Goal: Task Accomplishment & Management: Use online tool/utility

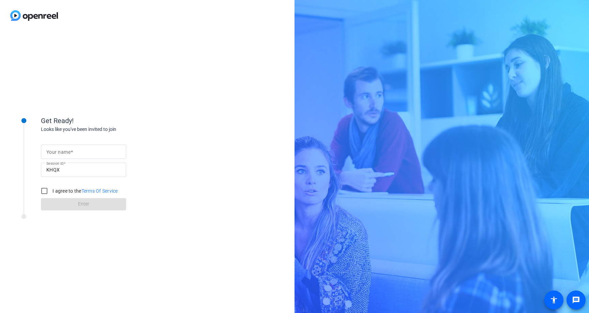
click at [111, 151] on input "Your name" at bounding box center [83, 151] width 74 height 8
type input "spencer"
click at [40, 192] on input "I agree to the Terms Of Service" at bounding box center [44, 191] width 14 height 14
checkbox input "true"
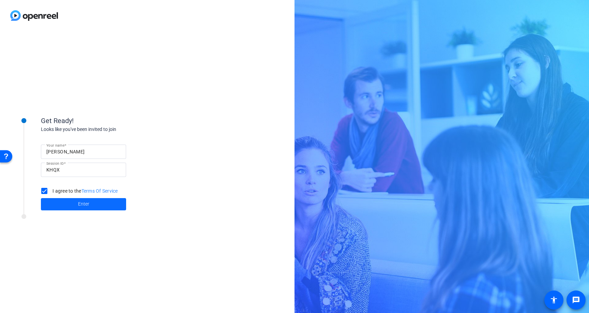
click at [78, 202] on span "Enter" at bounding box center [83, 203] width 11 height 7
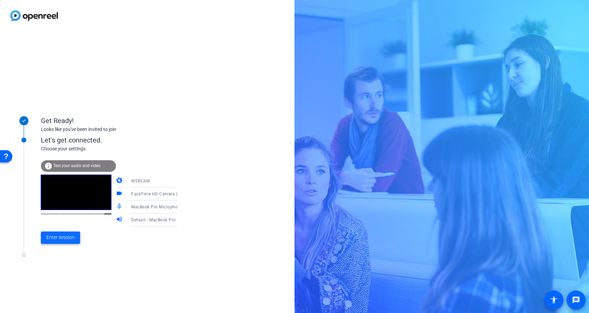
click at [61, 239] on span "Enter session" at bounding box center [60, 237] width 28 height 7
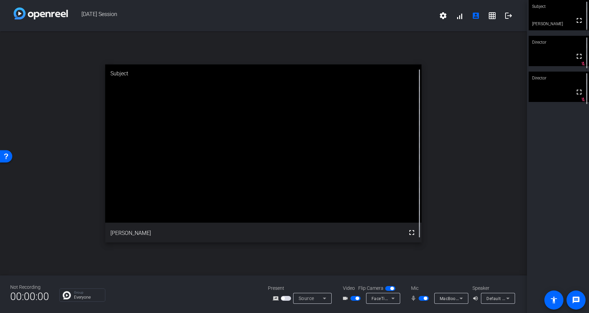
click at [558, 61] on video at bounding box center [558, 51] width 60 height 30
click at [553, 95] on video at bounding box center [558, 87] width 60 height 30
click at [551, 22] on video at bounding box center [558, 15] width 60 height 30
click at [52, 15] on img at bounding box center [41, 13] width 54 height 12
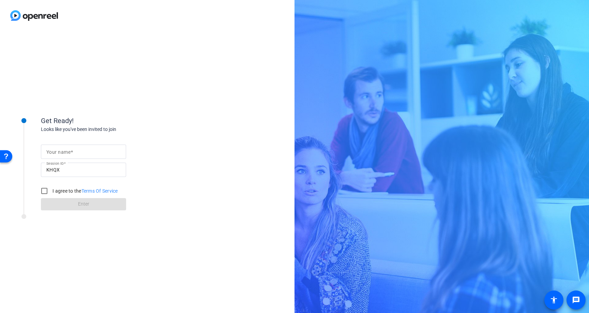
click at [75, 152] on input "Your name" at bounding box center [83, 151] width 74 height 8
type input "Spencer"
click at [48, 191] on input "I agree to the Terms Of Service" at bounding box center [44, 191] width 14 height 14
checkbox input "true"
click at [56, 207] on span at bounding box center [83, 204] width 85 height 16
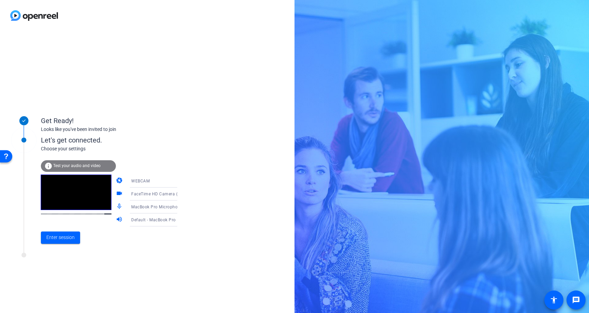
click at [70, 166] on span "Test your audio and video" at bounding box center [76, 165] width 47 height 5
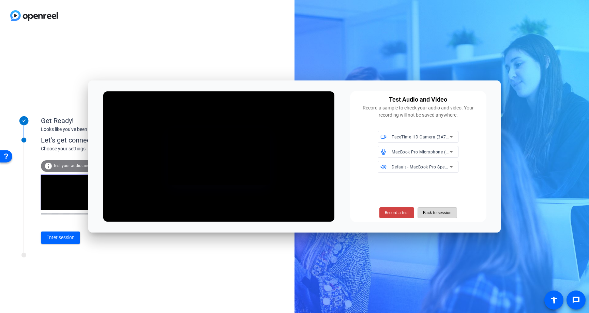
click at [433, 216] on span "Back to session" at bounding box center [437, 212] width 29 height 13
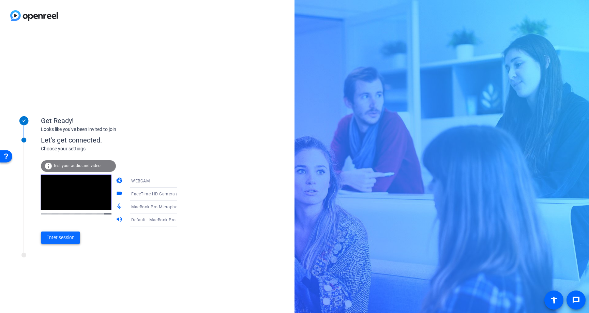
click at [50, 242] on span at bounding box center [60, 237] width 39 height 16
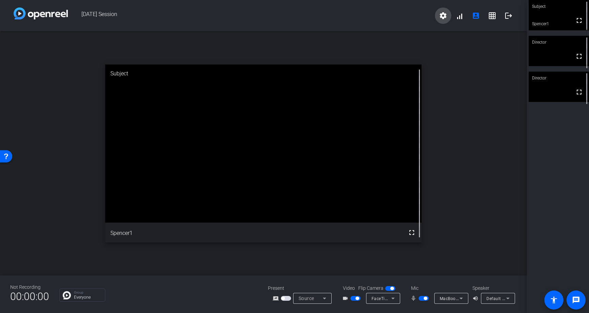
click at [445, 15] on mat-icon "settings" at bounding box center [443, 16] width 8 height 8
click at [487, 169] on div at bounding box center [294, 156] width 589 height 313
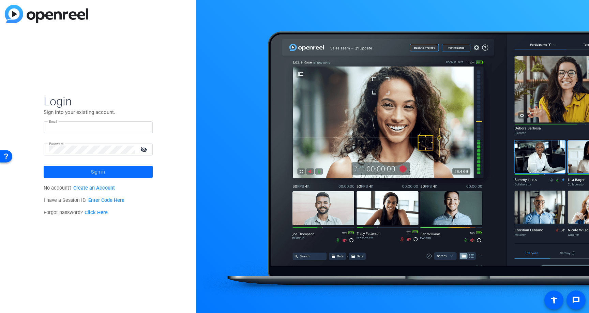
type input "spencer.wells@elevancehealth.com"
click at [69, 174] on span at bounding box center [98, 171] width 109 height 16
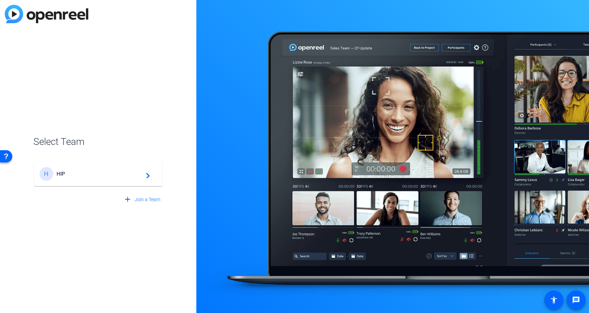
click at [65, 175] on span "HIP" at bounding box center [99, 174] width 85 height 6
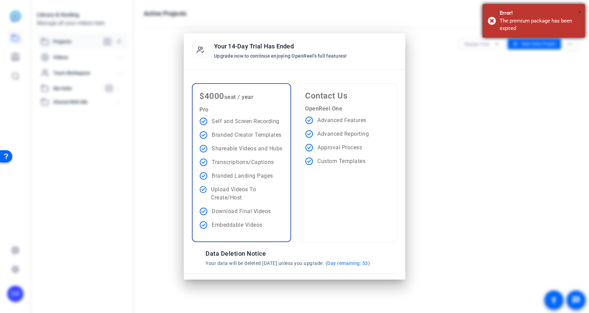
click at [578, 14] on span "×" at bounding box center [580, 12] width 4 height 8
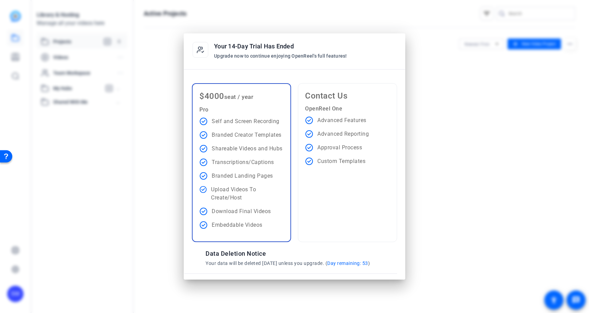
click at [469, 69] on div at bounding box center [294, 156] width 589 height 313
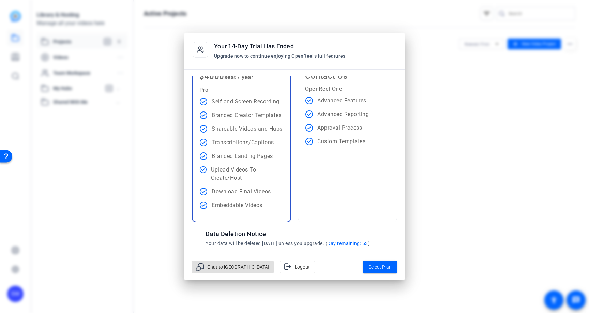
click at [155, 212] on div at bounding box center [294, 156] width 589 height 313
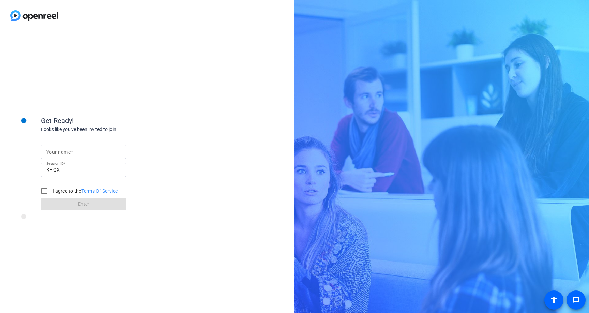
click at [54, 153] on mat-label "Your name" at bounding box center [58, 151] width 24 height 5
click at [54, 153] on input "Your name" at bounding box center [83, 151] width 74 height 8
type input "spencer"
click at [43, 189] on input "I agree to the Terms Of Service" at bounding box center [44, 191] width 14 height 14
checkbox input "true"
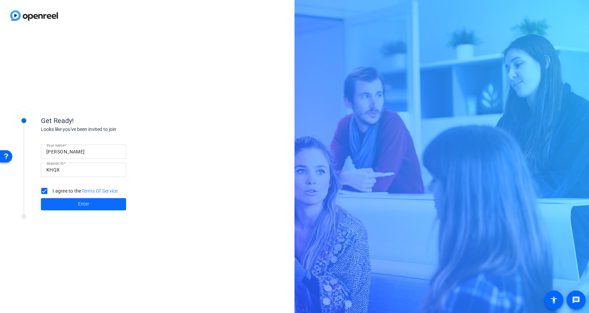
click at [60, 205] on span at bounding box center [83, 204] width 85 height 16
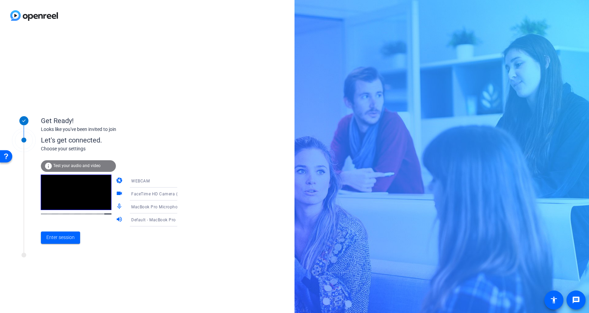
click at [139, 183] on span "WEBCAM" at bounding box center [140, 180] width 18 height 5
click at [133, 207] on span "DESKTOP" at bounding box center [131, 208] width 19 height 8
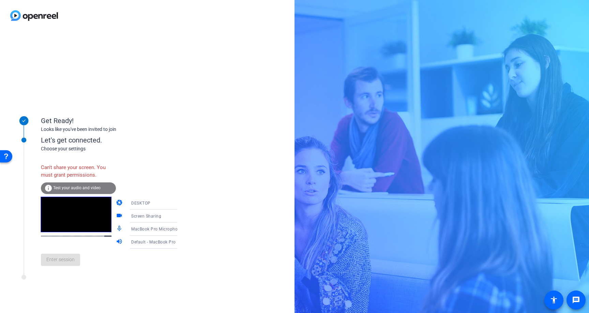
click at [148, 203] on div "DESKTOP" at bounding box center [156, 203] width 51 height 9
click at [144, 217] on mat-option "WEBCAM" at bounding box center [148, 216] width 58 height 14
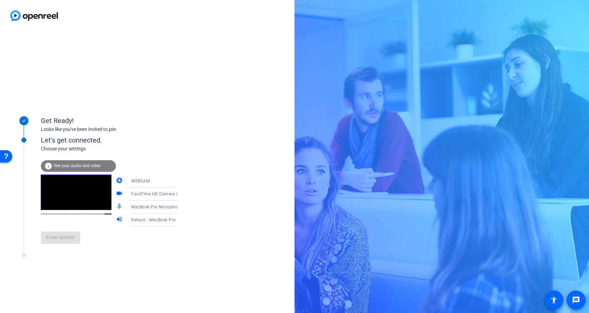
click at [141, 196] on span "FaceTime HD Camera (3A71:F4B5)" at bounding box center [166, 193] width 70 height 5
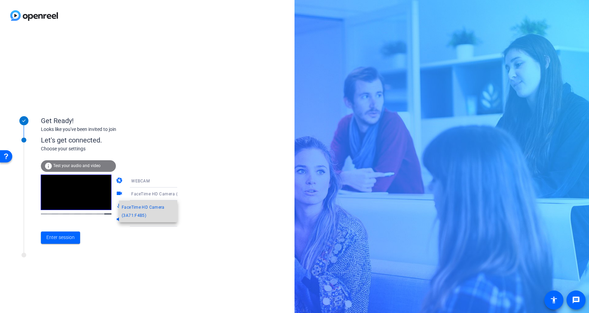
click at [141, 210] on span "FaceTime HD Camera (3A71:F4B5)" at bounding box center [148, 211] width 53 height 16
click at [141, 207] on span "MacBook Pro Microphone (Built-in)" at bounding box center [165, 206] width 69 height 5
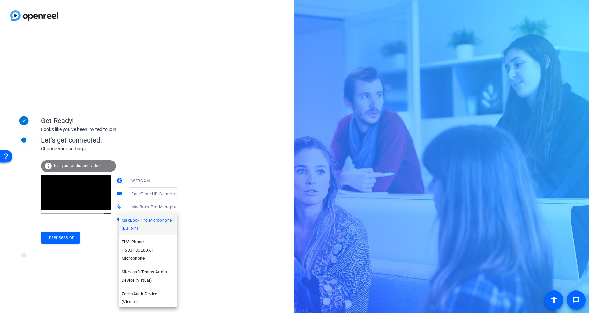
click at [141, 207] on div at bounding box center [294, 156] width 589 height 313
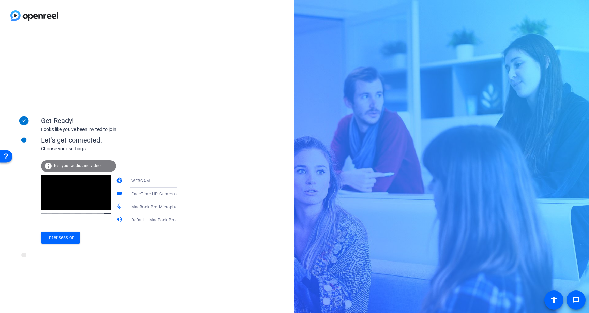
click at [141, 218] on span "Default - MacBook Pro Speakers (Built-in)" at bounding box center [172, 219] width 82 height 5
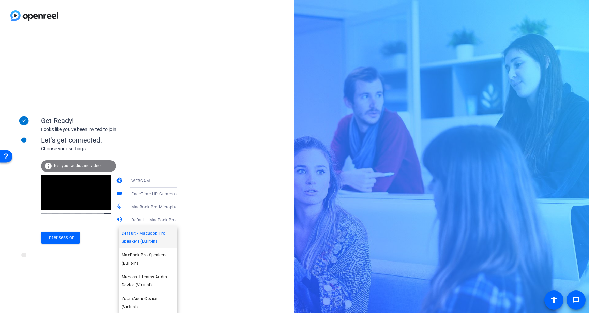
click at [63, 240] on div at bounding box center [294, 156] width 589 height 313
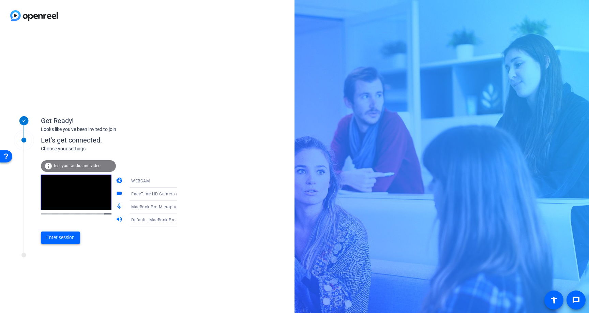
click at [63, 240] on span "Enter session" at bounding box center [60, 237] width 28 height 7
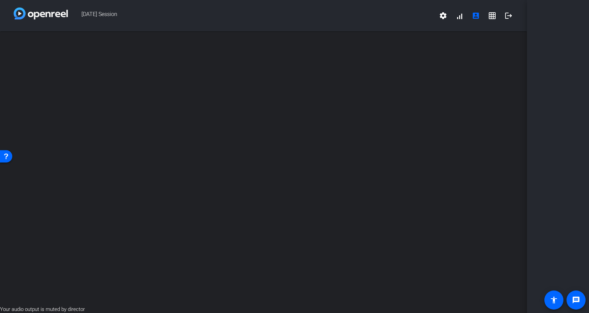
click at [579, 11] on div at bounding box center [558, 156] width 62 height 313
click at [478, 14] on mat-icon "account_box" at bounding box center [475, 16] width 8 height 8
click at [470, 15] on span at bounding box center [475, 15] width 16 height 16
click at [472, 15] on mat-icon "account_box" at bounding box center [475, 16] width 8 height 8
click at [475, 15] on mat-icon "account_box" at bounding box center [475, 16] width 8 height 8
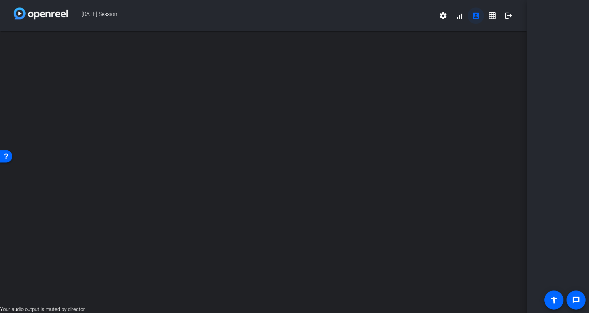
click at [475, 15] on mat-icon "account_box" at bounding box center [475, 16] width 8 height 8
click at [442, 12] on mat-icon "settings" at bounding box center [443, 16] width 8 height 8
click at [367, 13] on div at bounding box center [294, 156] width 589 height 313
click at [480, 14] on span at bounding box center [475, 15] width 16 height 16
click at [490, 17] on mat-icon "grid_on" at bounding box center [492, 16] width 8 height 8
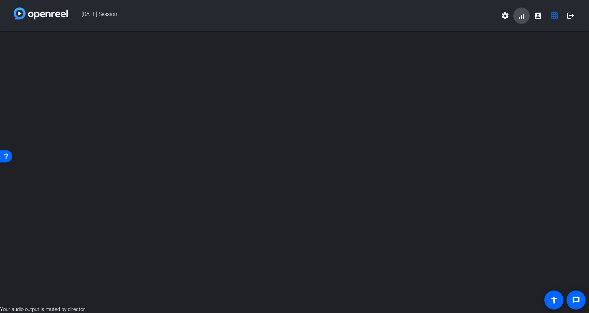
click at [519, 16] on span at bounding box center [521, 15] width 16 height 16
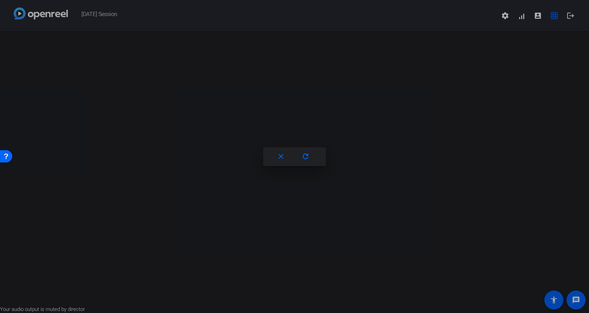
click at [568, 17] on div at bounding box center [294, 156] width 589 height 313
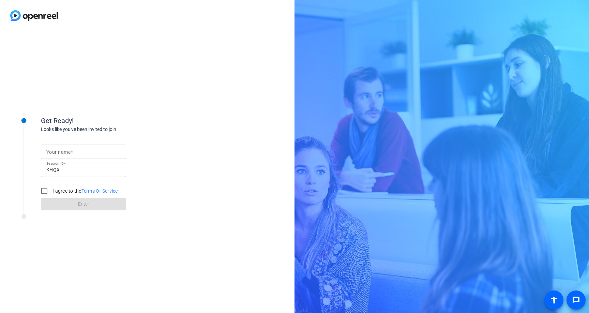
click at [55, 152] on mat-label "Your name" at bounding box center [58, 151] width 24 height 5
click at [55, 152] on input "Your name" at bounding box center [83, 151] width 74 height 8
type input "spencer"
click at [52, 199] on form "Your name spencer Session ID KHQX I agree to the Terms Of Service Enter" at bounding box center [83, 175] width 85 height 69
click at [52, 190] on div at bounding box center [44, 191] width 16 height 16
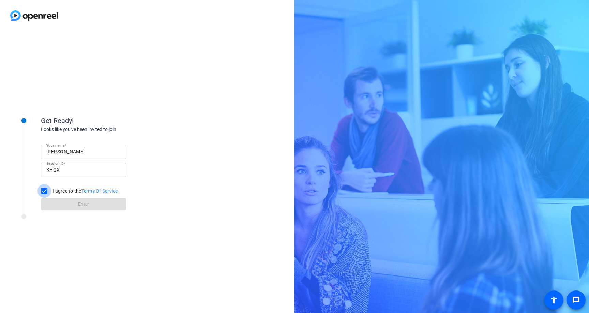
checkbox input "true"
click at [59, 204] on span at bounding box center [83, 204] width 85 height 16
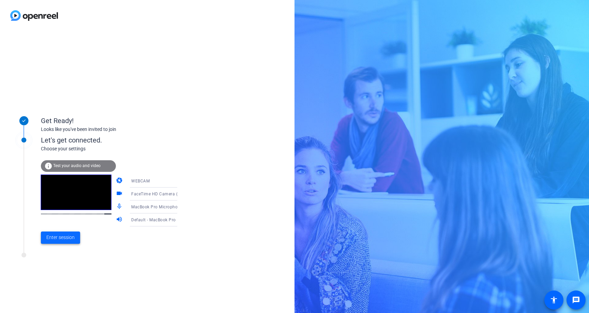
click at [56, 239] on span "Enter session" at bounding box center [60, 237] width 28 height 7
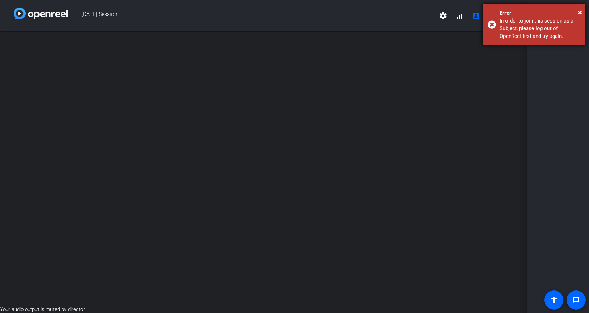
click at [530, 34] on div "In order to join this session as a Subject, please log out of OpenReel first an…" at bounding box center [539, 28] width 80 height 23
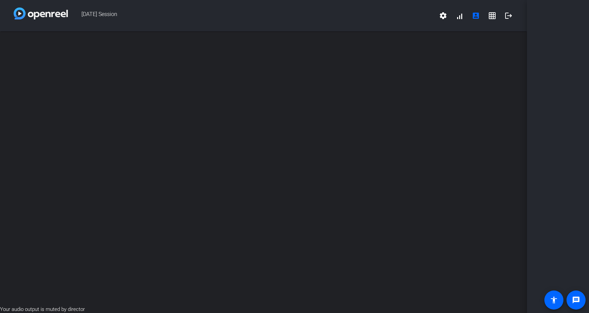
click at [59, 18] on img at bounding box center [41, 13] width 54 height 12
click at [10, 19] on div "Sept 26th Session settings signal_cellular_alt account_box grid_on logout" at bounding box center [263, 15] width 527 height 31
click at [18, 17] on img at bounding box center [41, 13] width 54 height 12
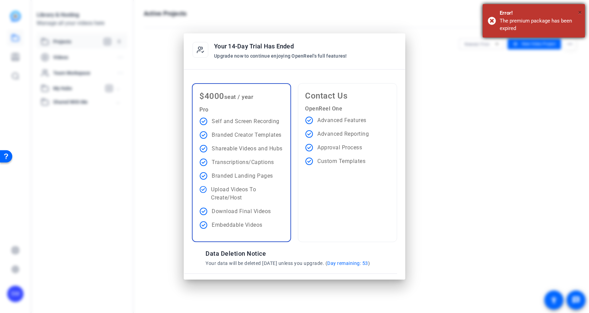
click at [580, 14] on span "×" at bounding box center [580, 12] width 4 height 8
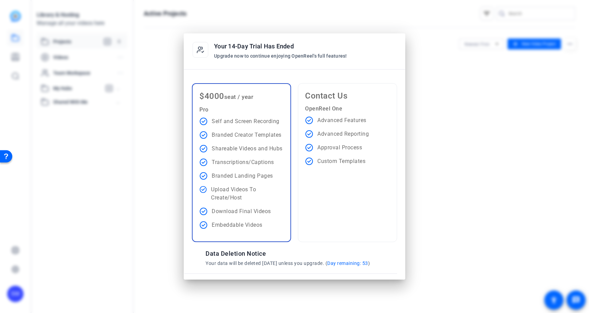
click at [201, 52] on icon at bounding box center [200, 50] width 17 height 17
click at [214, 110] on p "Pro" at bounding box center [226, 110] width 54 height 8
click at [247, 248] on div "Data Deletion Notice Your data will be deleted in 60 days unless you upgrade. (…" at bounding box center [294, 257] width 205 height 31
click at [313, 144] on icon at bounding box center [309, 147] width 8 height 8
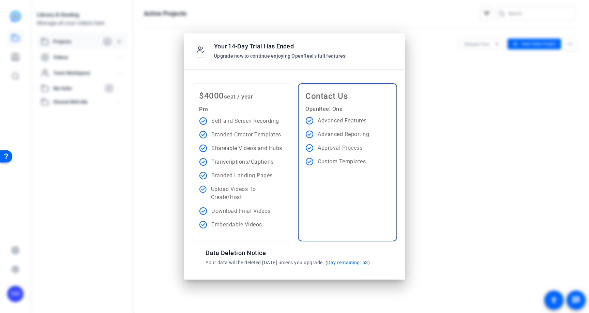
click at [246, 141] on ul "Self and Screen Recording Branded Creator Templates Shareable Videos and Hubs T…" at bounding box center [241, 173] width 85 height 112
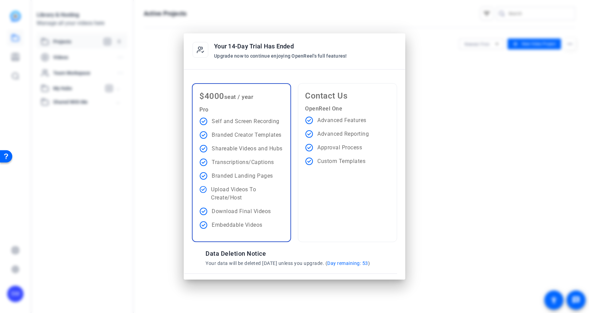
click at [66, 80] on div at bounding box center [294, 156] width 589 height 313
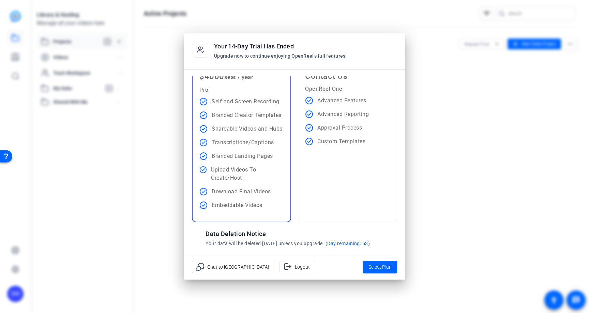
click at [22, 75] on div at bounding box center [294, 156] width 589 height 313
click at [5, 161] on div "Open Resource Center" at bounding box center [6, 156] width 12 height 12
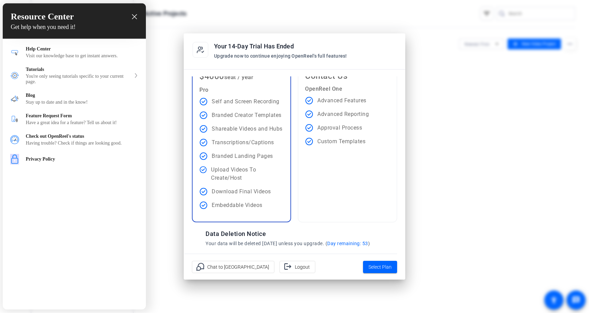
click at [137, 17] on div "close resource center" at bounding box center [134, 17] width 6 height 6
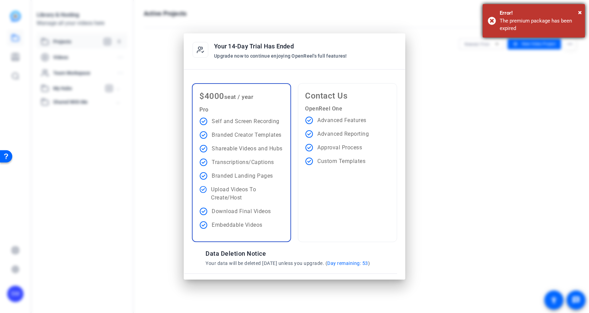
click at [512, 28] on div "The premium package has been expired" at bounding box center [539, 24] width 80 height 15
